Goal: Task Accomplishment & Management: Complete application form

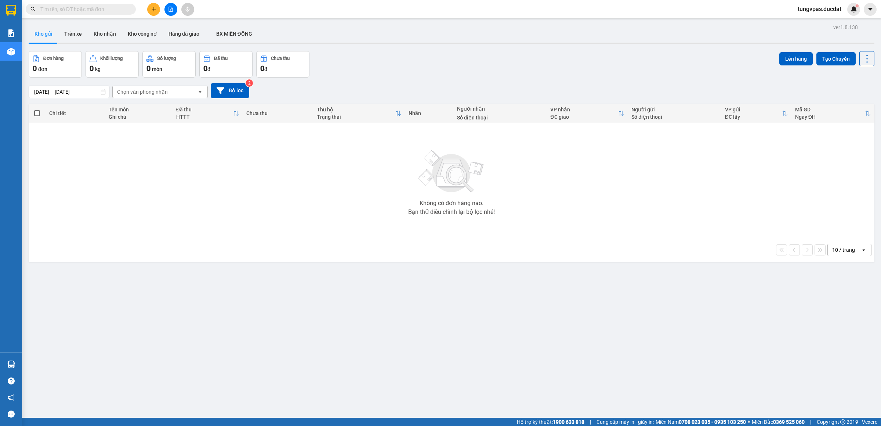
click at [348, 152] on div "Không có đơn hàng nào. Bạn thử điều chỉnh lại bộ lọc nhé!" at bounding box center [451, 180] width 839 height 110
click at [170, 7] on icon "file-add" at bounding box center [171, 9] width 4 height 5
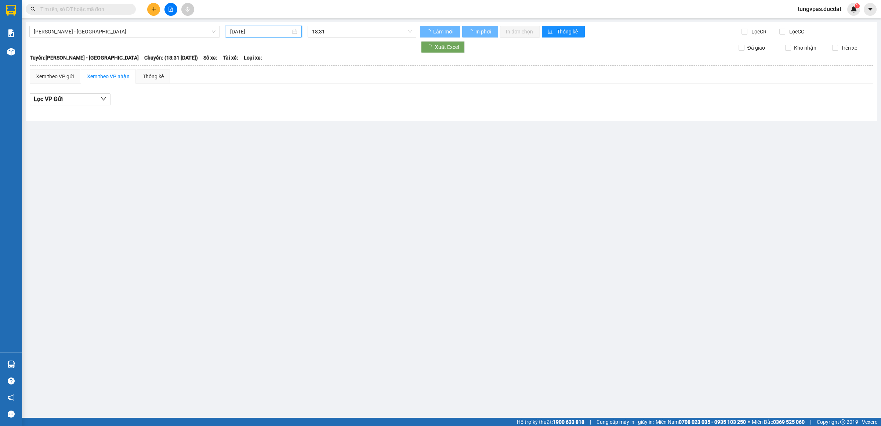
click at [273, 35] on input "14/08/2025" at bounding box center [260, 32] width 61 height 8
click at [275, 93] on div "13" at bounding box center [276, 96] width 9 height 9
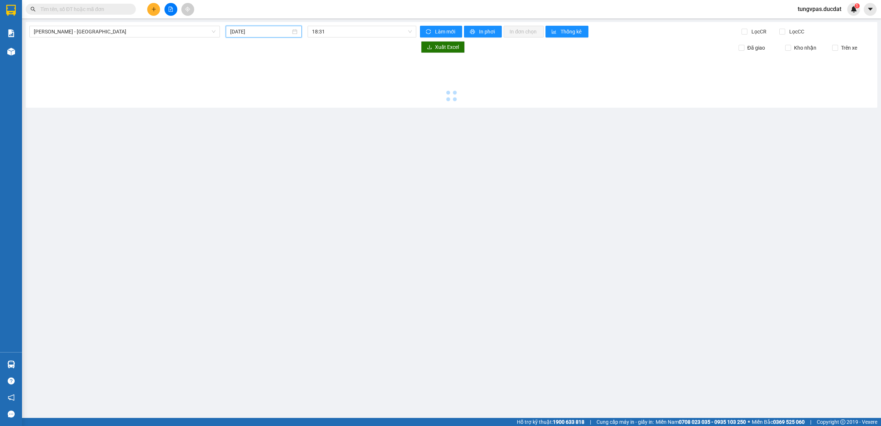
type input "13/08/2025"
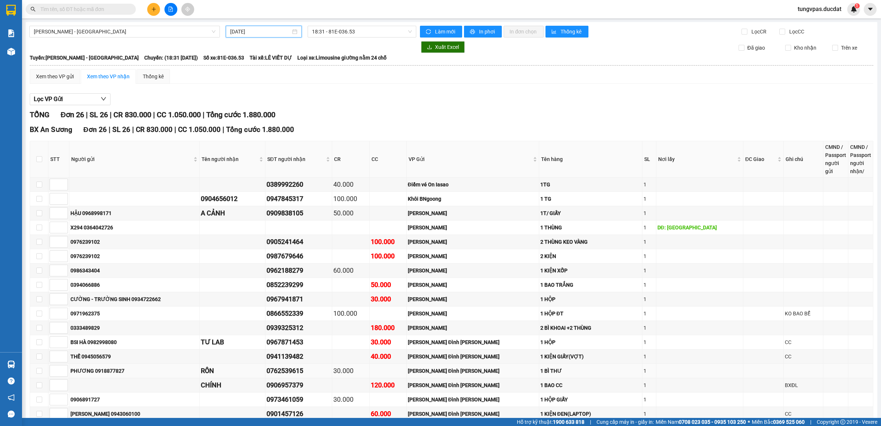
scroll to position [185, 0]
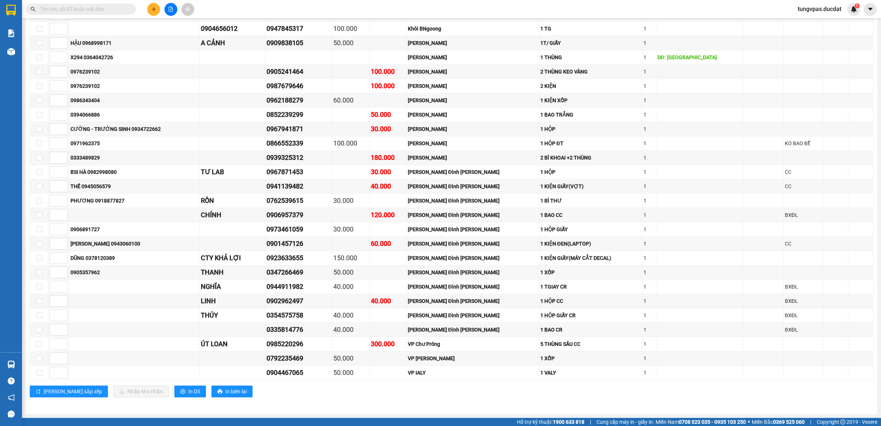
click at [160, 384] on div "BX An Sương Đơn 26 | SL 26 | CR 830.000 | CC 1.050.000 | Tổng cước 1.880.000 ST…" at bounding box center [452, 178] width 844 height 448
click at [188, 388] on span "In DS" at bounding box center [194, 391] width 12 height 8
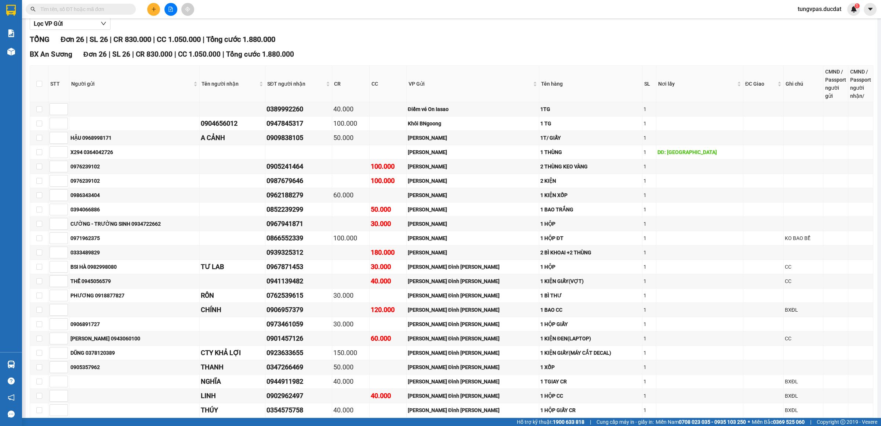
click at [118, 10] on input "text" at bounding box center [83, 9] width 87 height 8
click at [151, 7] on icon "plus" at bounding box center [153, 9] width 5 height 5
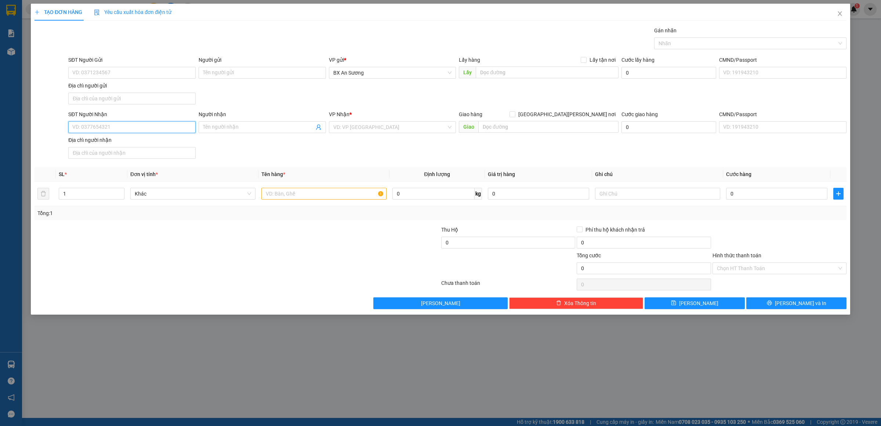
click at [134, 128] on input "SĐT Người Nhận" at bounding box center [131, 127] width 127 height 12
type input "0932"
click at [135, 71] on input "SĐT Người Gửi" at bounding box center [131, 73] width 127 height 12
type input "0932"
drag, startPoint x: 101, startPoint y: 125, endPoint x: 64, endPoint y: 127, distance: 37.5
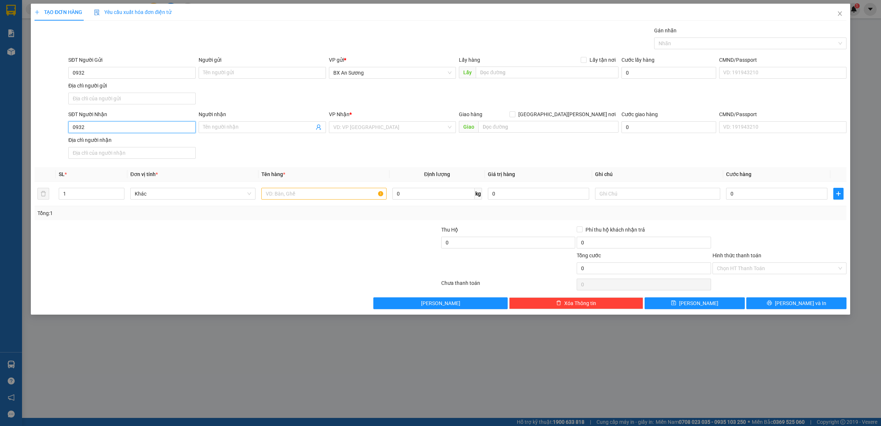
click at [64, 127] on div "SĐT Người Nhận 0932 0932 Người nhận Tên người nhận VP Nhận * VD: VP Sài Gòn Gia…" at bounding box center [441, 135] width 814 height 51
click at [104, 74] on input "0932" at bounding box center [131, 73] width 127 height 12
type input "0932087888"
click at [105, 126] on input "SĐT Người Nhận" at bounding box center [131, 127] width 127 height 12
click at [112, 141] on div "0392795926" at bounding box center [132, 143] width 119 height 8
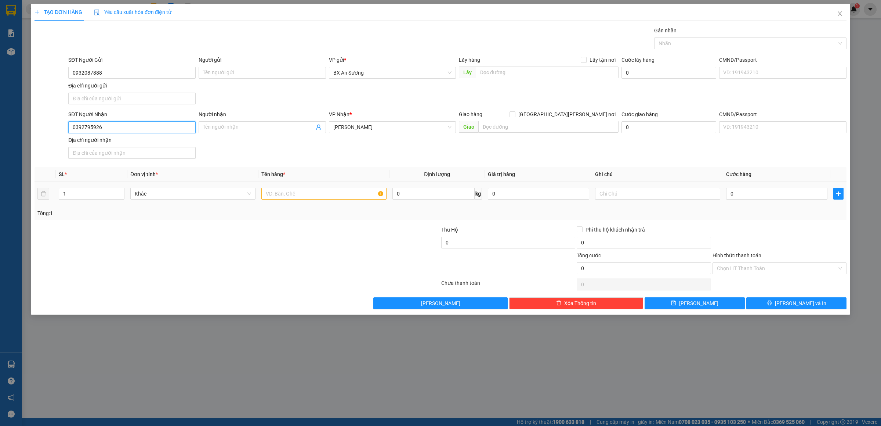
type input "0392795926"
click at [310, 198] on input "text" at bounding box center [323, 194] width 125 height 12
type input "3 BAO 81"
type input "0"
click at [310, 198] on input "3 BAO 81" at bounding box center [323, 194] width 125 height 12
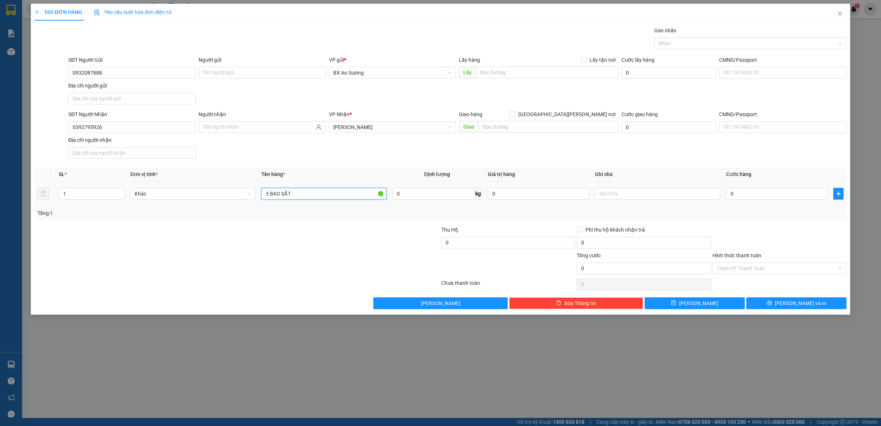
type input "3 BAO SẮT"
type input "2"
type input "24"
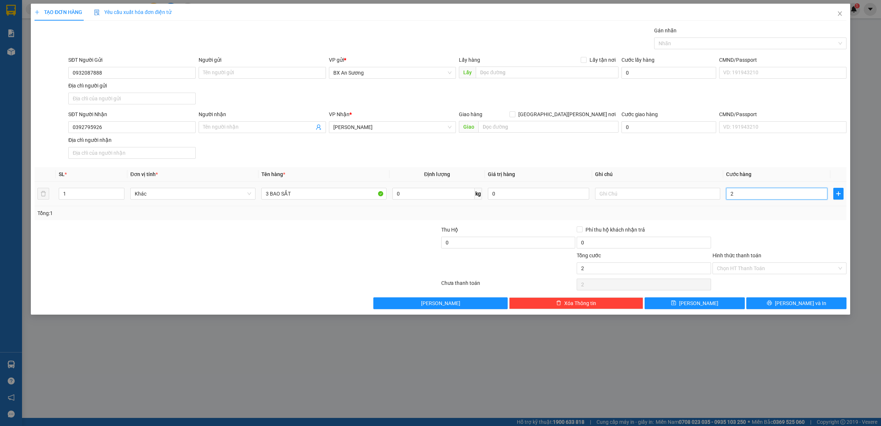
type input "24"
type input "240"
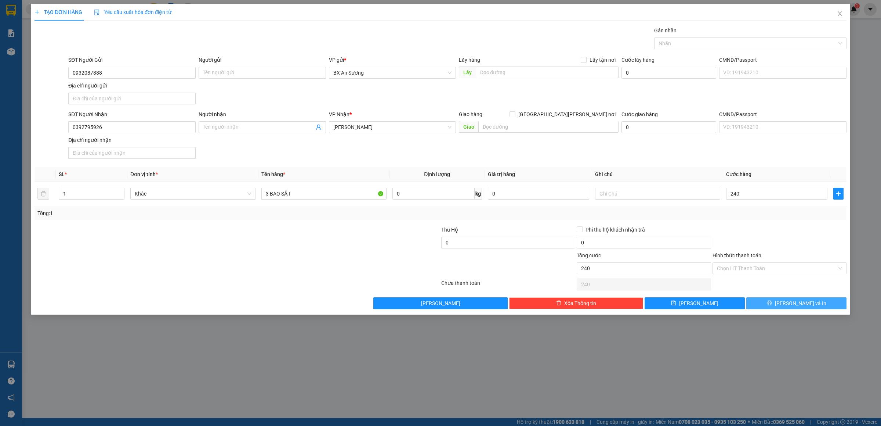
type input "240.000"
click at [817, 304] on button "Lưu và In" at bounding box center [796, 303] width 100 height 12
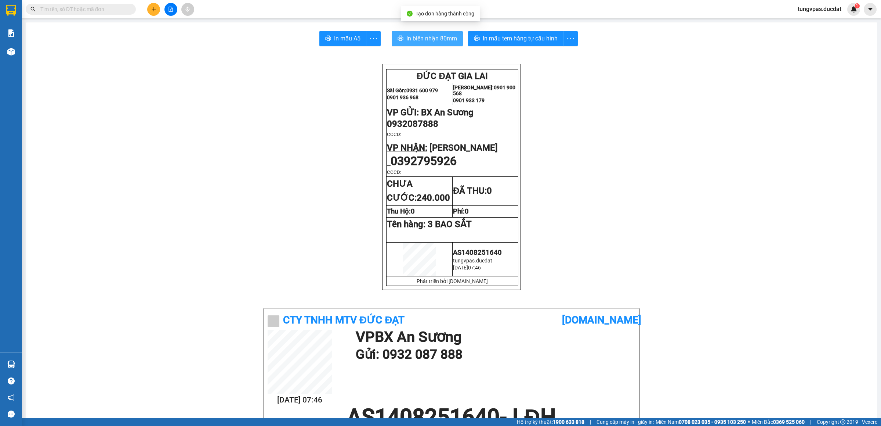
click at [429, 39] on span "In biên nhận 80mm" at bounding box center [431, 38] width 51 height 9
click at [541, 33] on button "In mẫu tem hàng tự cấu hình" at bounding box center [515, 38] width 95 height 15
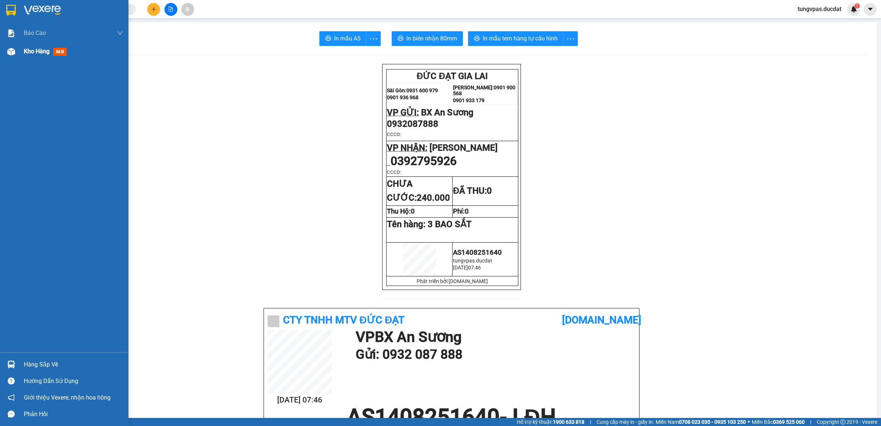
click at [9, 50] on img at bounding box center [11, 52] width 8 height 8
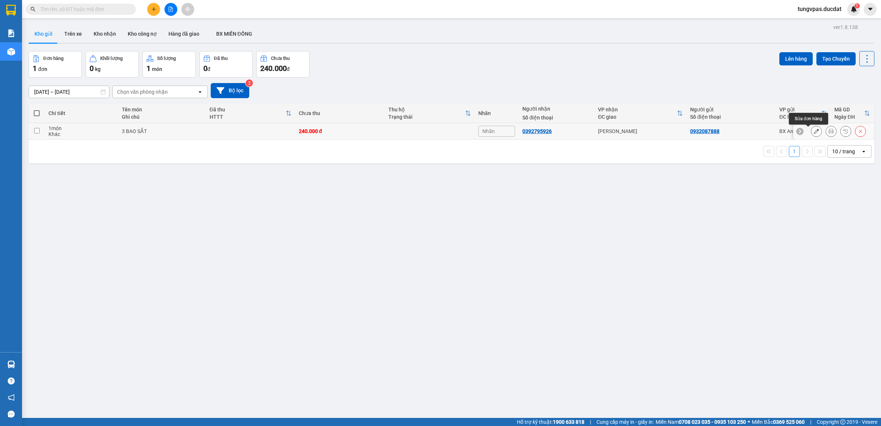
click at [811, 131] on button at bounding box center [816, 131] width 10 height 13
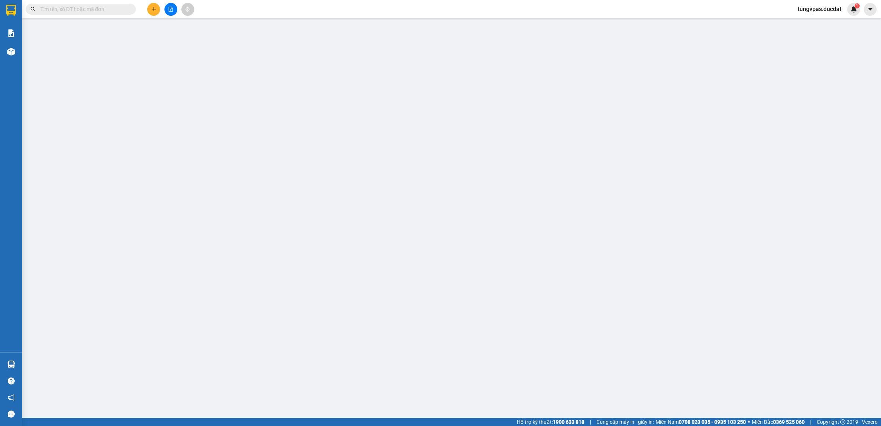
type input "0932087888"
type input "0392795926"
type input "240.000"
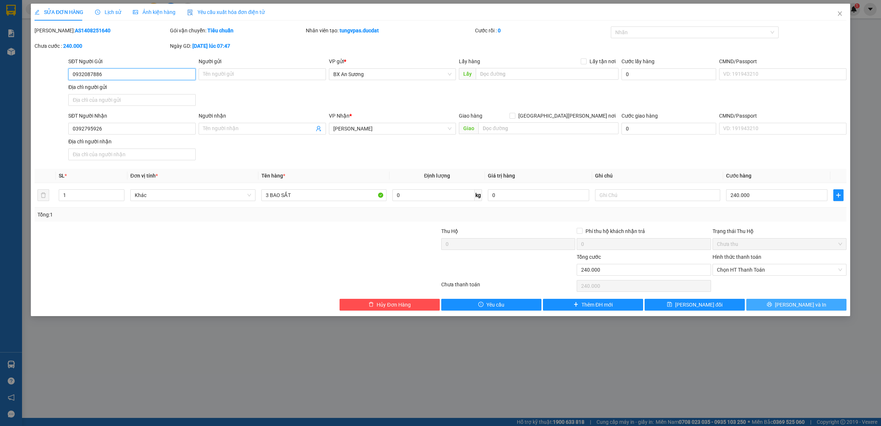
type input "0932087886"
click at [777, 303] on button "Lưu và In" at bounding box center [796, 305] width 100 height 12
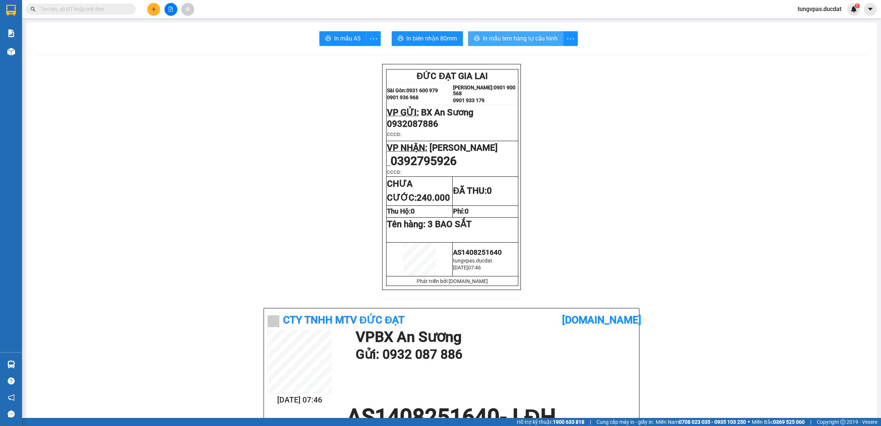
click at [503, 35] on span "In mẫu tem hàng tự cấu hình" at bounding box center [520, 38] width 75 height 9
click at [155, 7] on icon "plus" at bounding box center [153, 9] width 5 height 5
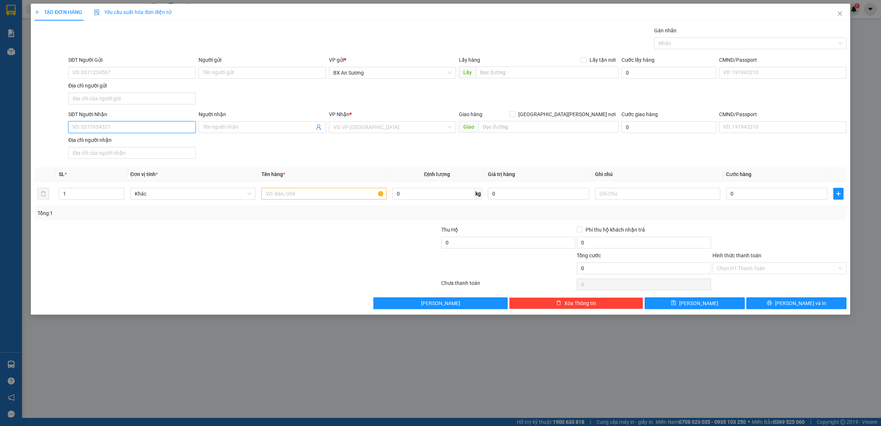
click at [127, 127] on input "SĐT Người Nhận" at bounding box center [131, 127] width 127 height 12
type input "TƯ DEP"
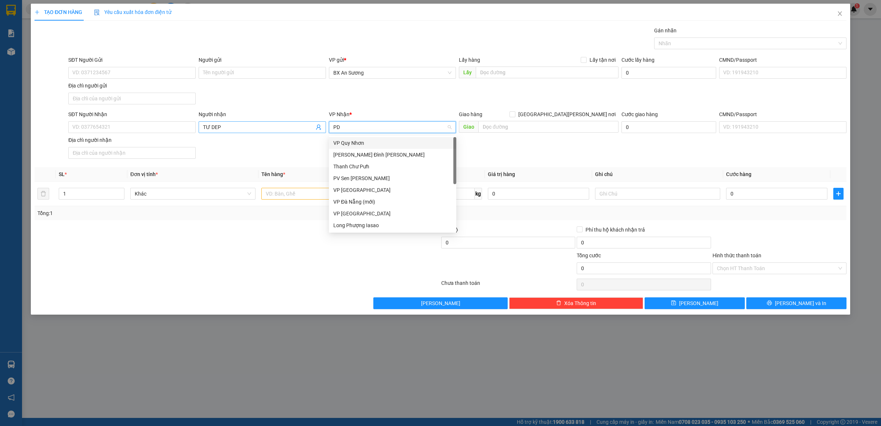
type input "PDP"
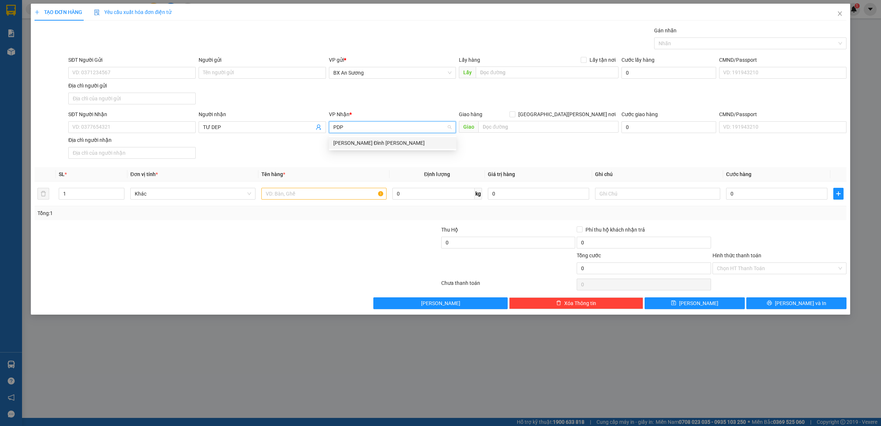
click at [394, 141] on div "Phan Đình Phùng" at bounding box center [392, 143] width 119 height 8
click at [346, 194] on input "text" at bounding box center [323, 194] width 125 height 12
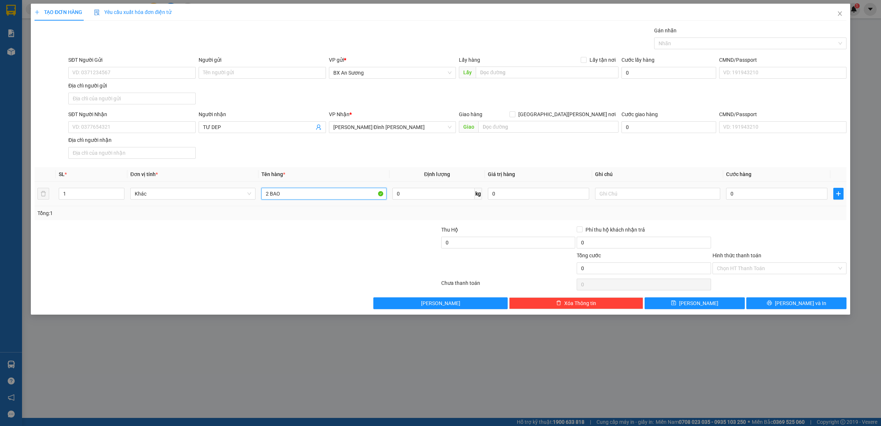
type input "2 BAO"
type input "15"
type input "150"
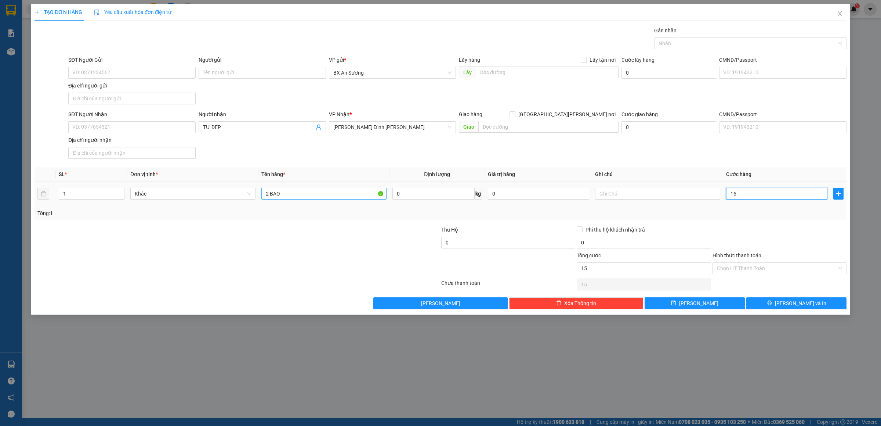
type input "150"
type input "150.000"
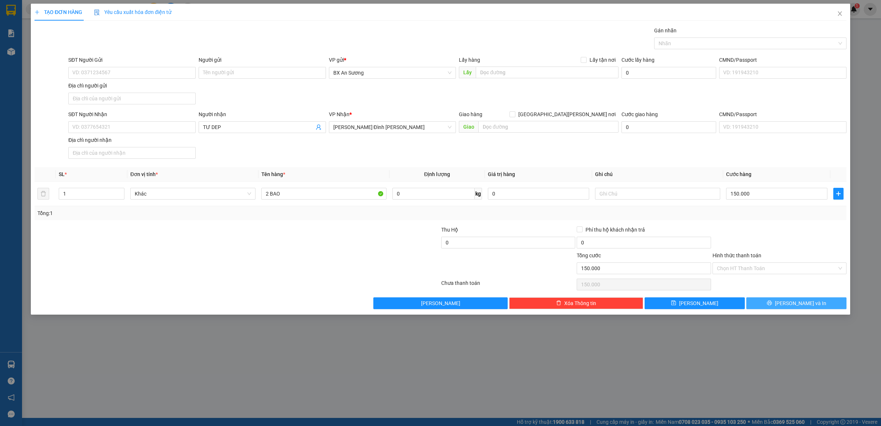
click at [780, 301] on button "Lưu và In" at bounding box center [796, 303] width 100 height 12
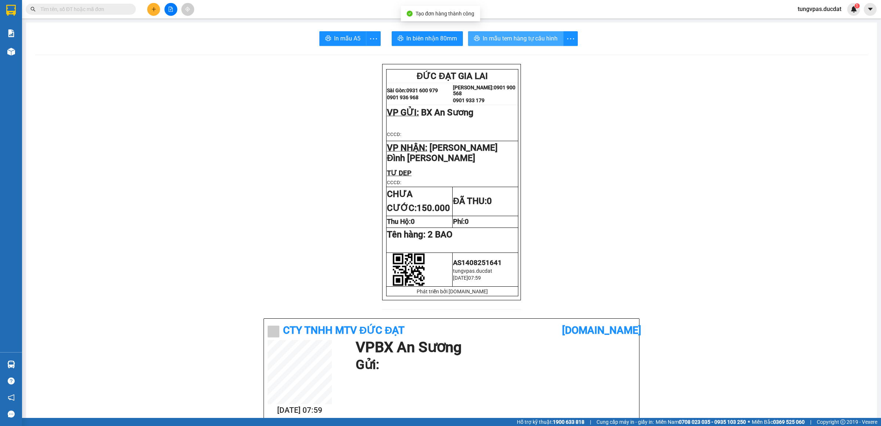
click at [549, 41] on span "In mẫu tem hàng tự cấu hình" at bounding box center [520, 38] width 75 height 9
click at [156, 9] on button at bounding box center [153, 9] width 13 height 13
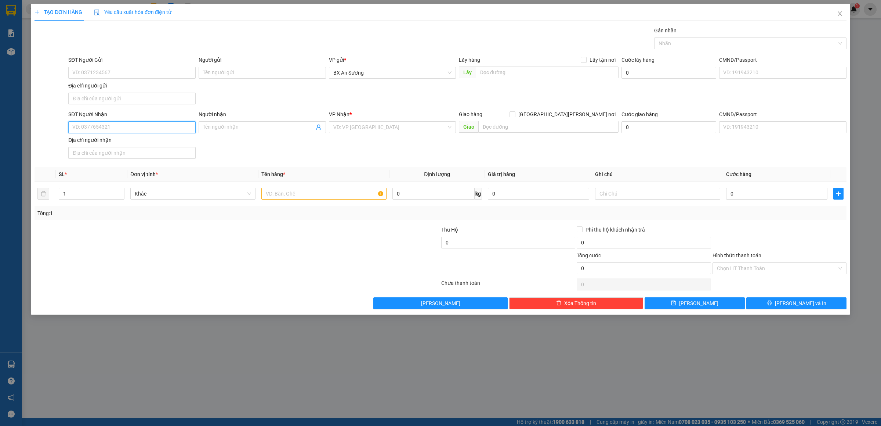
click at [182, 127] on input "SĐT Người Nhận" at bounding box center [131, 127] width 127 height 12
click at [143, 144] on div "0966333758" at bounding box center [132, 143] width 119 height 8
type input "0966333758"
drag, startPoint x: 293, startPoint y: 204, endPoint x: 293, endPoint y: 198, distance: 5.9
click at [293, 201] on td at bounding box center [323, 193] width 131 height 25
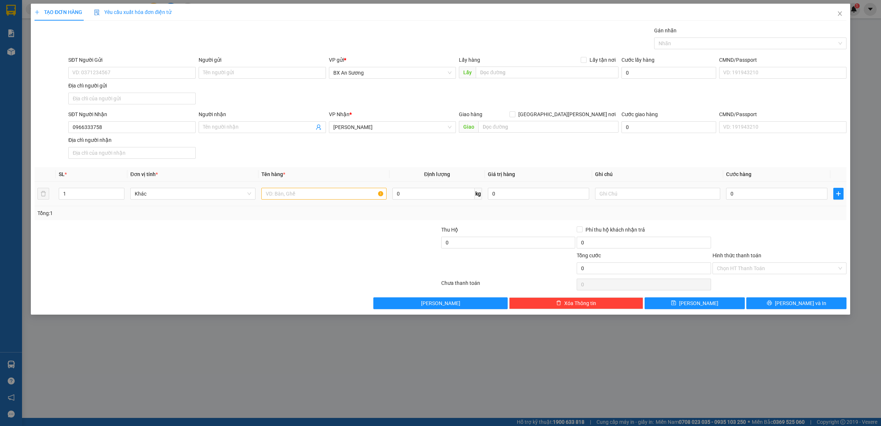
click at [293, 198] on input "text" at bounding box center [323, 194] width 125 height 12
type input "4"
type input "4 KIỆN GIẤY ĐÀI + 4 THÙNG GIẤY"
type input "8"
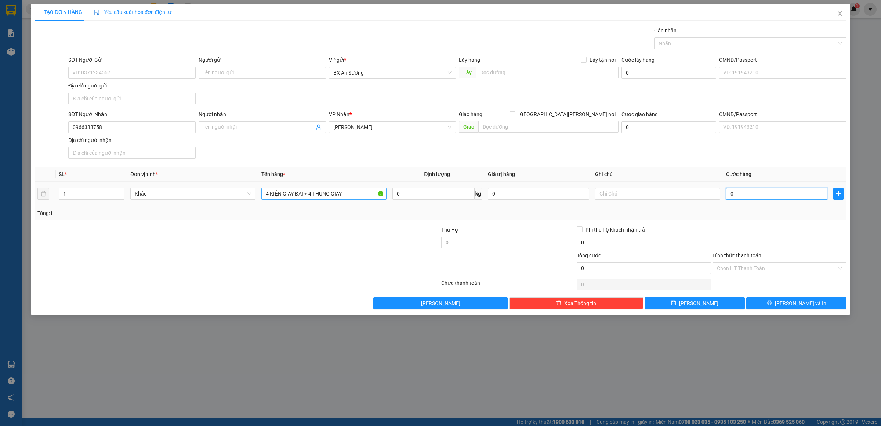
type input "8"
type input "80"
type input "800"
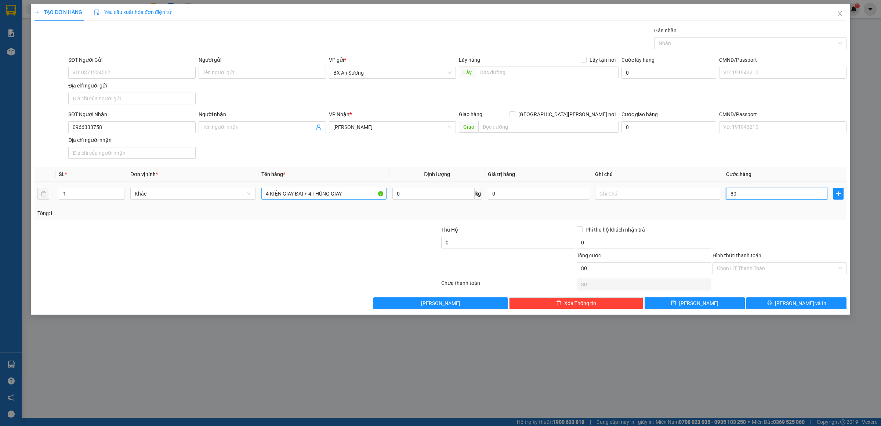
type input "800"
type input "800.000"
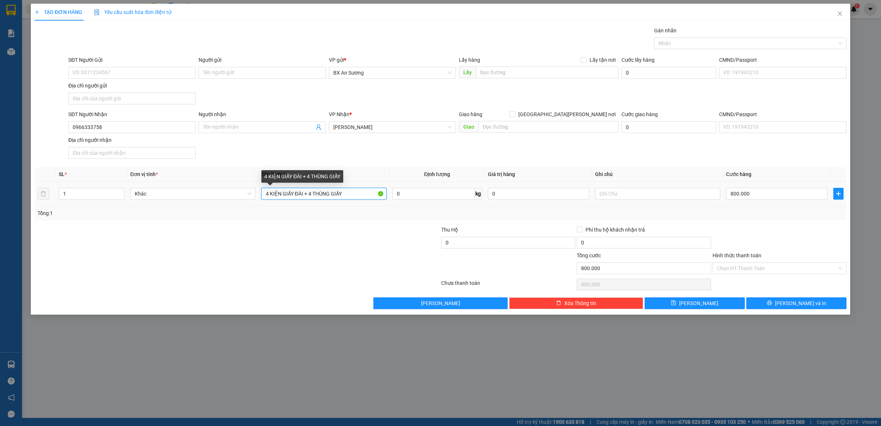
click at [352, 192] on input "4 KIỆN GIẤY ĐÀI + 4 THÙNG GIẤY" at bounding box center [323, 194] width 125 height 12
type input "4 KIỆN GIẤY ĐÀI + 4 THÙNG GIẤY MÁY MAY"
click at [807, 304] on span "Lưu và In" at bounding box center [800, 303] width 51 height 8
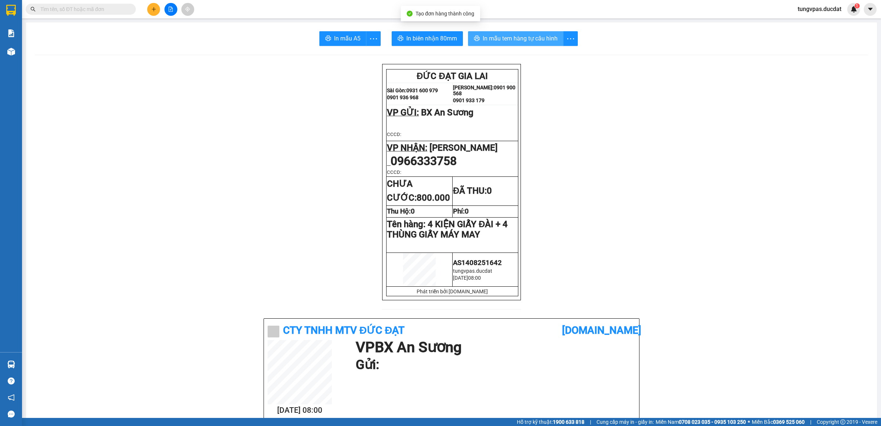
click at [511, 39] on span "In mẫu tem hàng tự cấu hình" at bounding box center [520, 38] width 75 height 9
click at [151, 7] on icon "plus" at bounding box center [153, 9] width 5 height 5
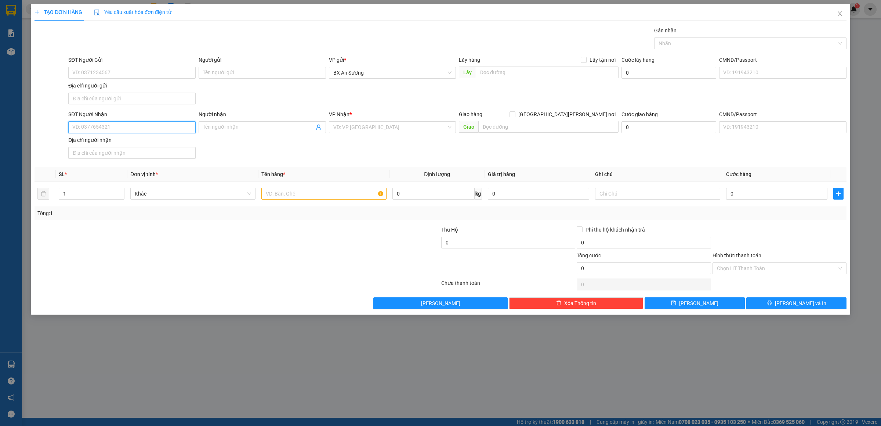
click at [173, 130] on input "SĐT Người Nhận" at bounding box center [131, 127] width 127 height 12
click at [137, 142] on div "0763553585" at bounding box center [132, 143] width 119 height 8
type input "0763553585"
click at [293, 193] on input "text" at bounding box center [323, 194] width 125 height 12
type input "1 CỤC ĐẤT + 1 GÓI NHỎ"
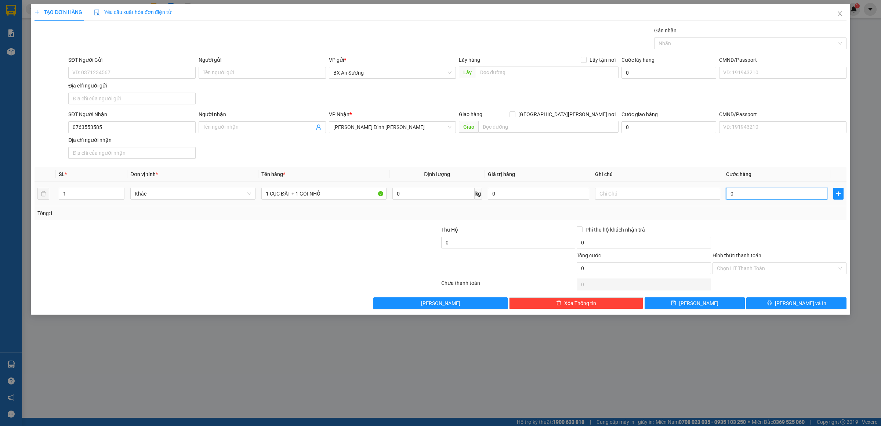
type input "8"
type input "80"
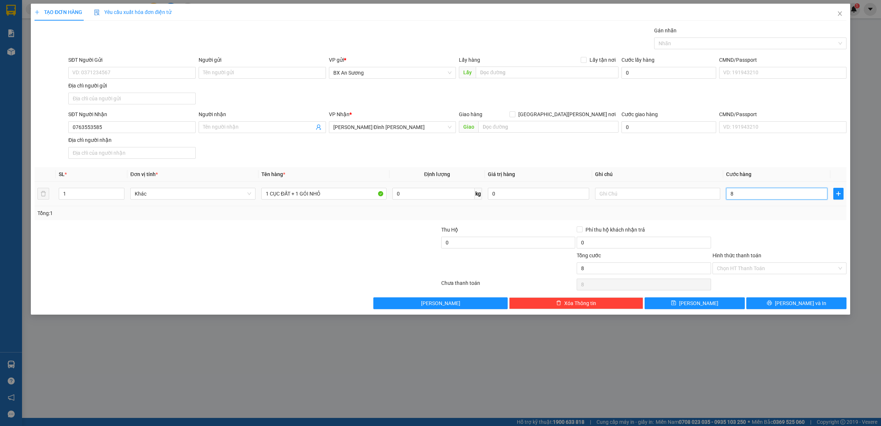
type input "80"
type input "80.000"
click at [827, 309] on button "Lưu và In" at bounding box center [796, 303] width 100 height 12
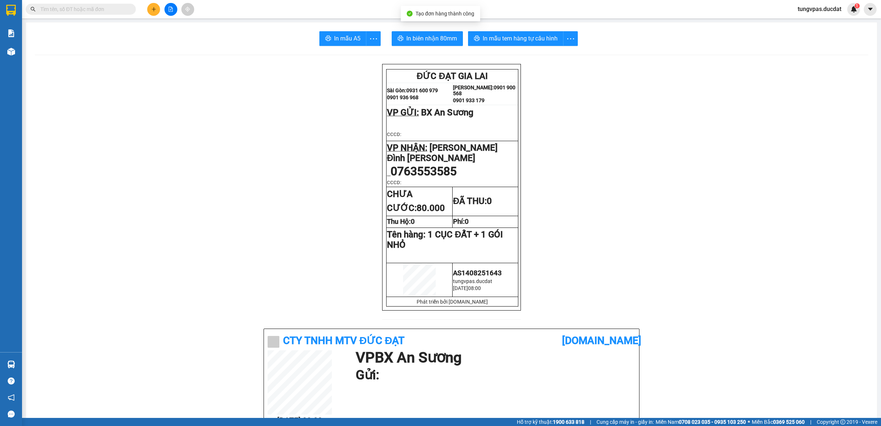
click at [524, 37] on span "In mẫu tem hàng tự cấu hình" at bounding box center [520, 38] width 75 height 9
